Goal: Check status

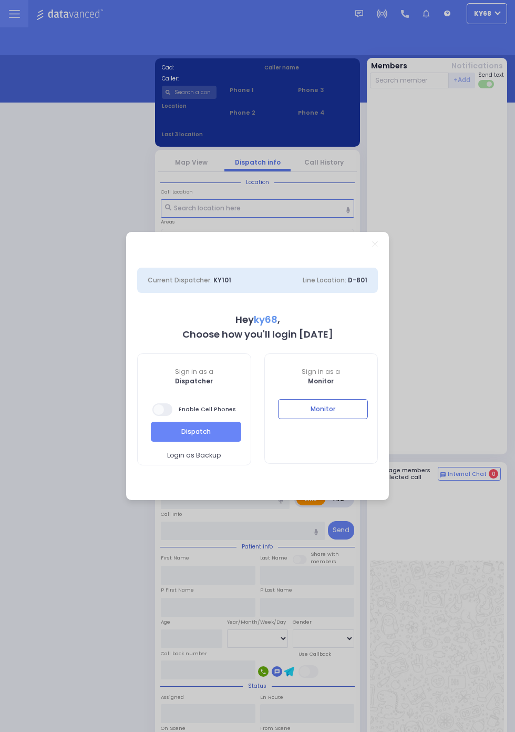
select select "12"
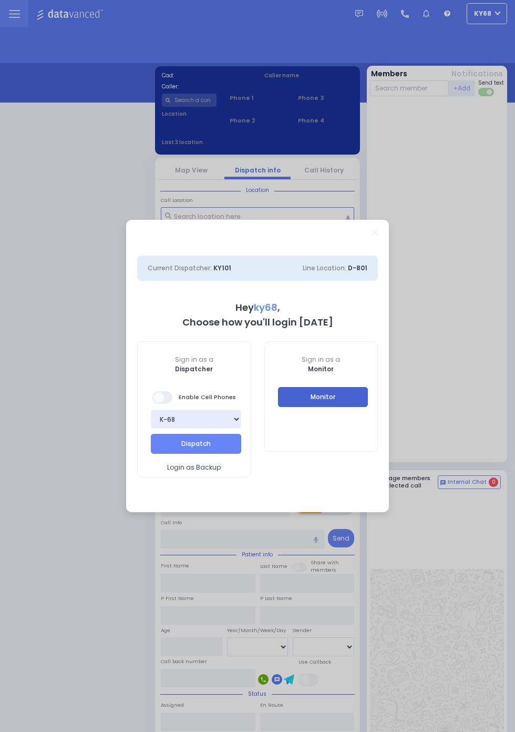
click at [350, 396] on button "Monitor" at bounding box center [323, 397] width 90 height 20
